Goal: Task Accomplishment & Management: Manage account settings

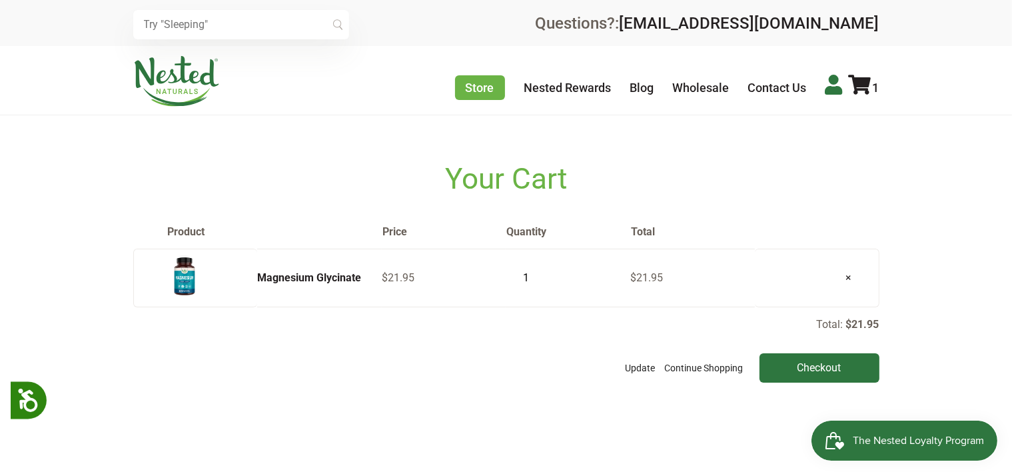
click at [833, 87] on icon at bounding box center [833, 85] width 17 height 20
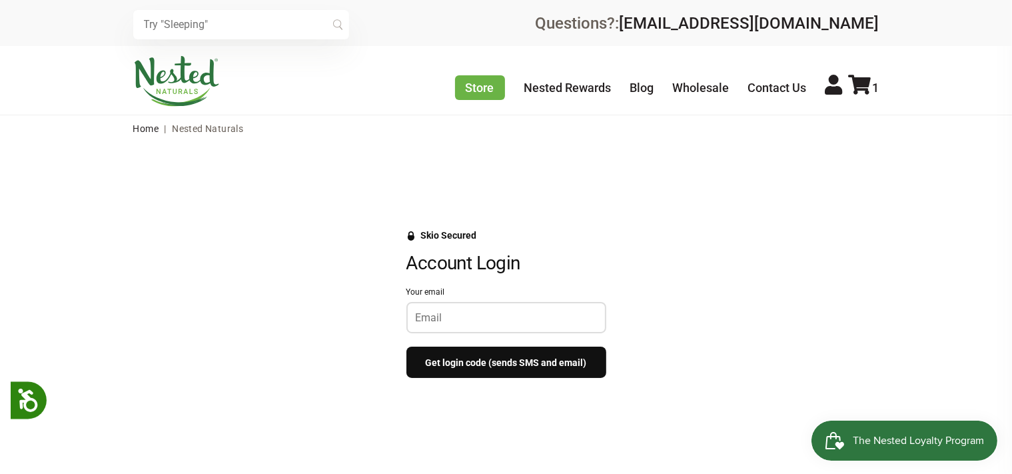
click at [460, 312] on input "Your email" at bounding box center [506, 317] width 181 height 13
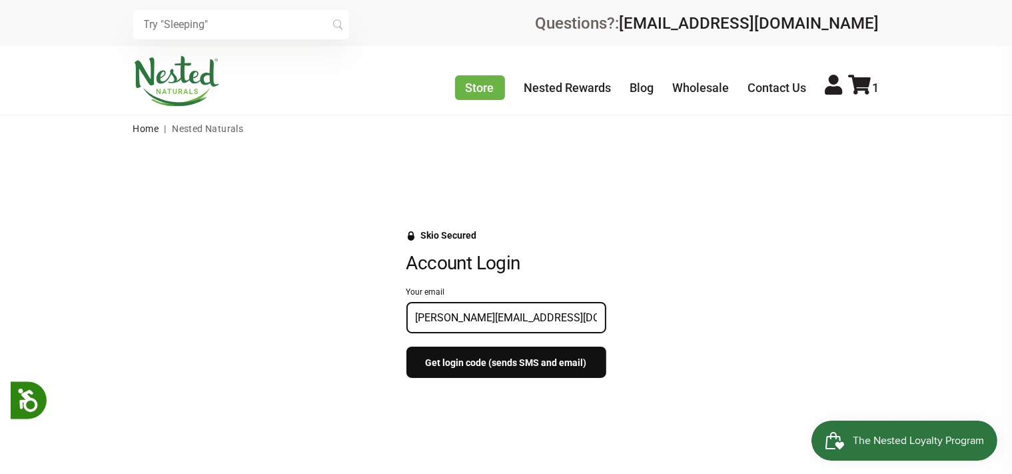
type input "[PERSON_NAME][EMAIL_ADDRESS][DOMAIN_NAME]"
click at [446, 361] on button "Get login code (sends SMS and email)" at bounding box center [506, 361] width 200 height 31
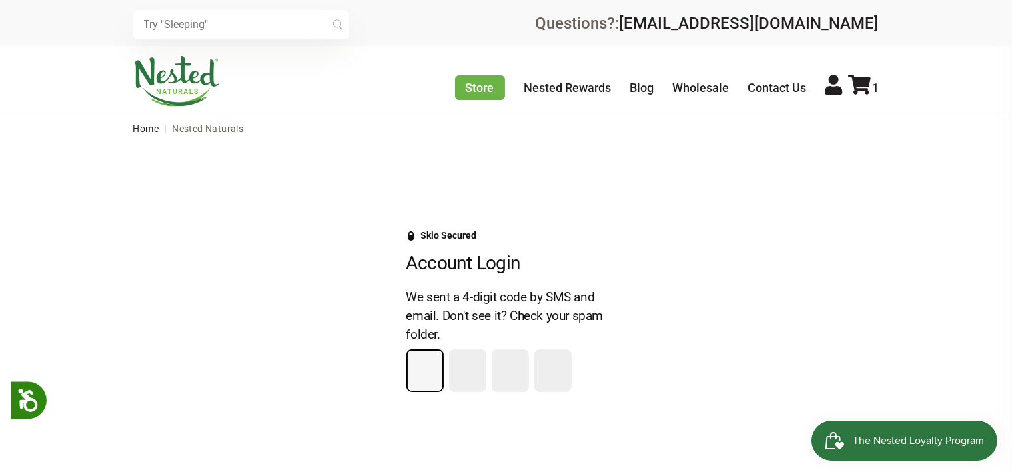
type input "7"
type input "1"
type input "5"
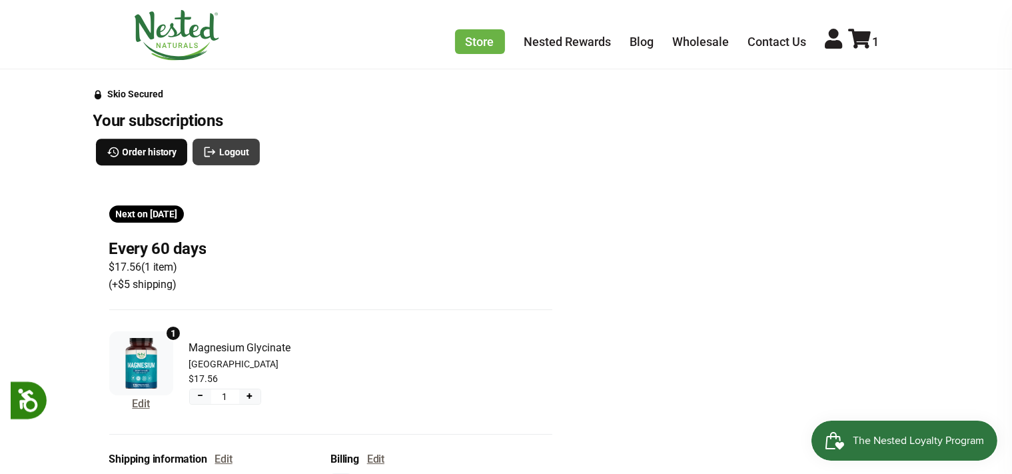
scroll to position [141, 0]
click at [141, 407] on button "Edit" at bounding box center [140, 404] width 17 height 17
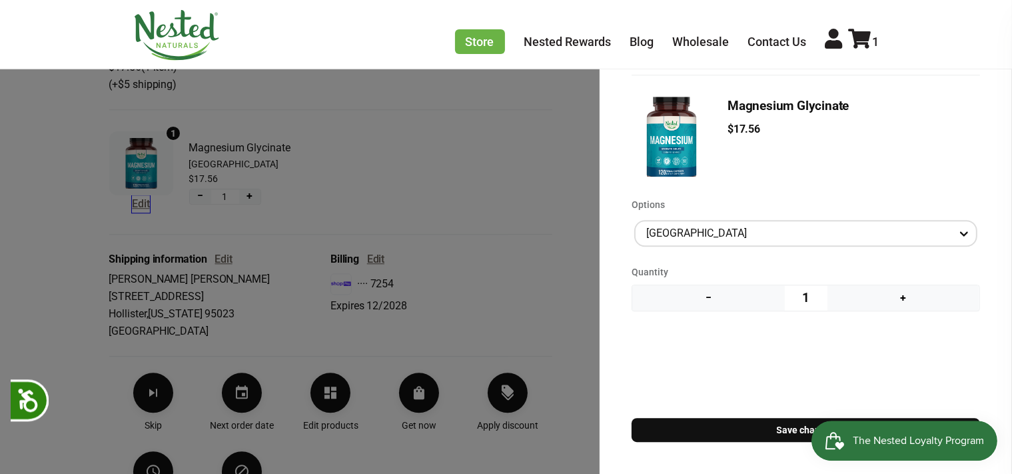
scroll to position [492, 0]
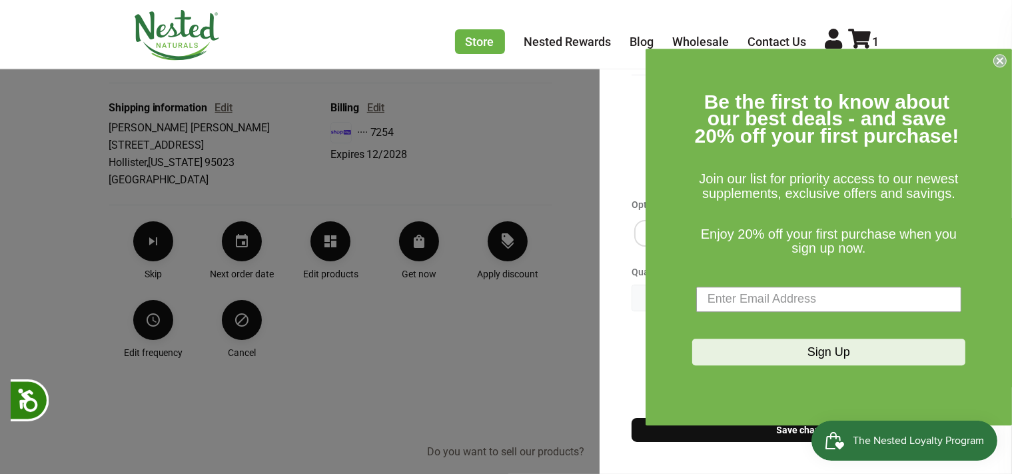
click at [1007, 60] on form "Be the first to know about our best deals - and save 20% off your first purchas…" at bounding box center [828, 237] width 366 height 376
click at [404, 316] on div "Manage product(s) Magnesium Glycinate $17.56 Options [GEOGRAPHIC_DATA] Quantity…" at bounding box center [506, 237] width 1012 height 474
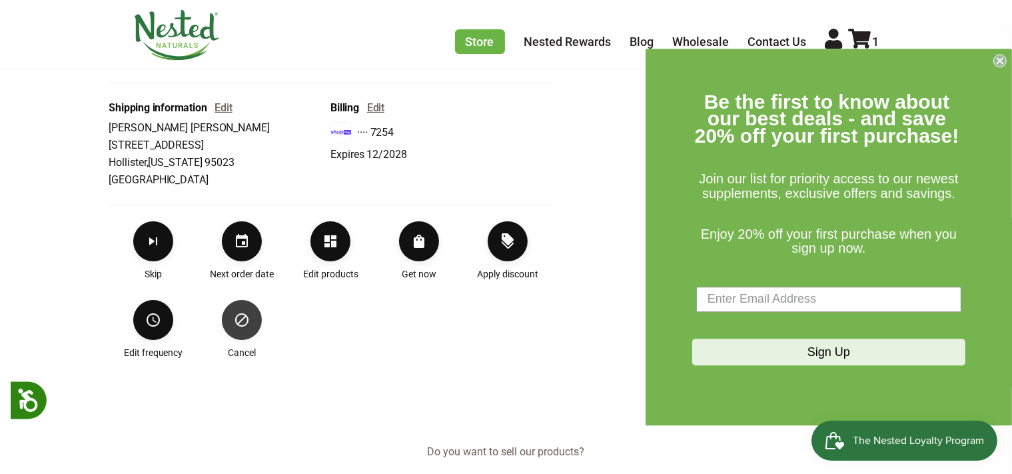
click at [241, 318] on button "Cancel" at bounding box center [242, 320] width 40 height 40
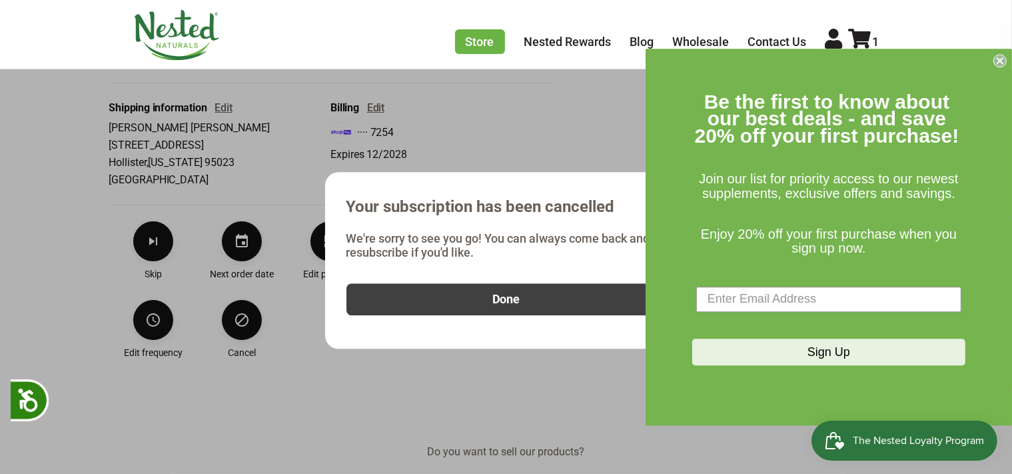
click at [508, 304] on span "Done" at bounding box center [506, 299] width 28 height 15
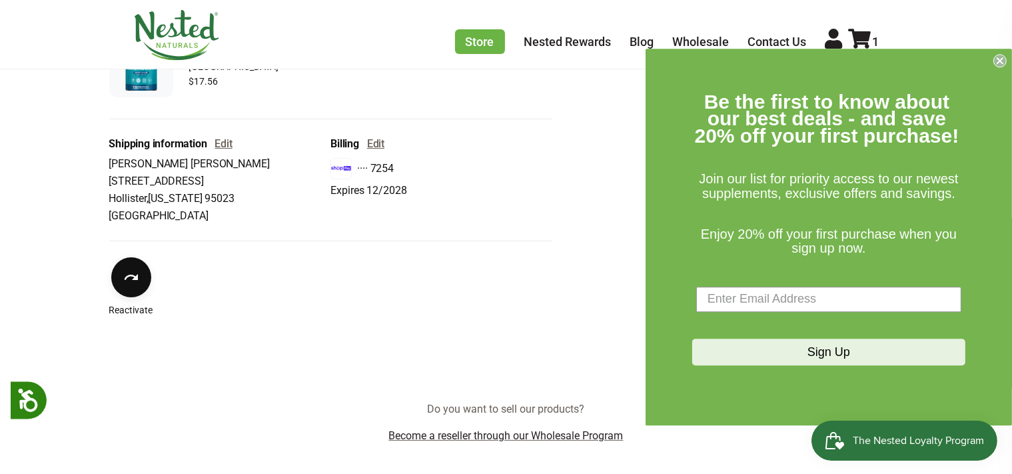
click at [1000, 60] on icon "Close dialog" at bounding box center [999, 60] width 5 height 5
